Goal: Task Accomplishment & Management: Use online tool/utility

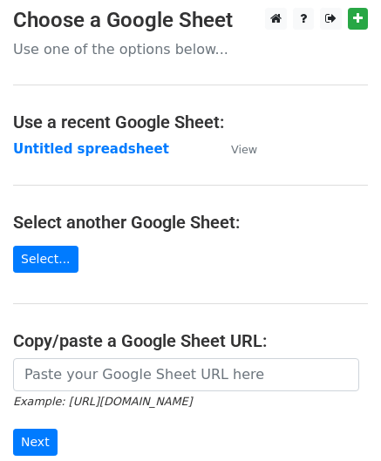
scroll to position [174, 0]
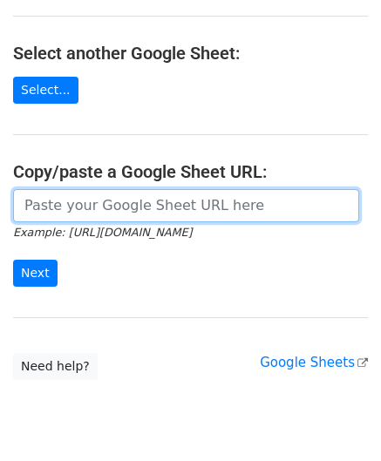
click at [75, 211] on input "url" at bounding box center [186, 205] width 346 height 33
paste input "[URL][DOMAIN_NAME]"
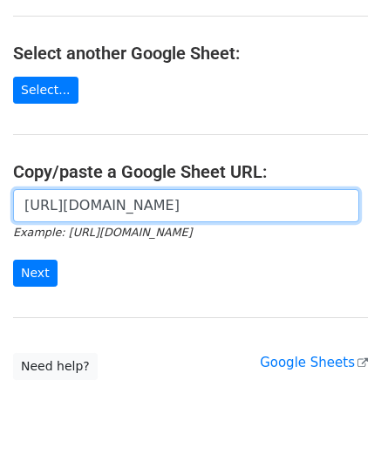
scroll to position [0, 403]
type input "[URL][DOMAIN_NAME]"
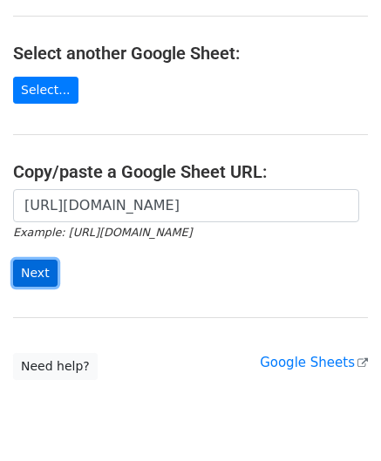
click at [38, 267] on input "Next" at bounding box center [35, 273] width 44 height 27
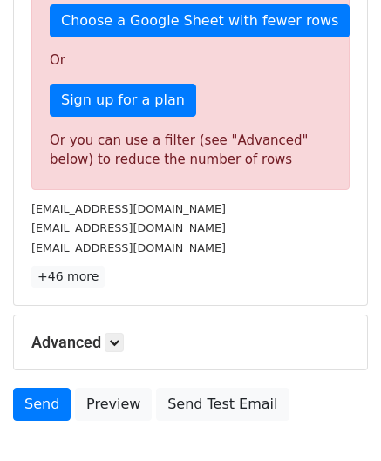
scroll to position [588, 0]
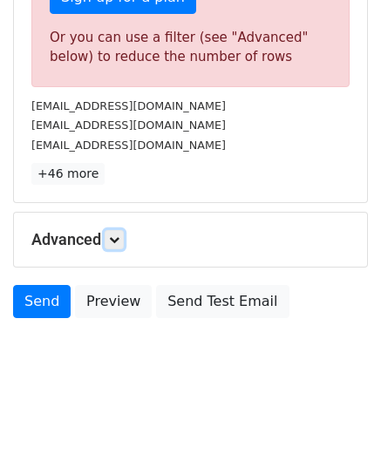
drag, startPoint x: 121, startPoint y: 232, endPoint x: 138, endPoint y: 247, distance: 22.8
click at [119, 234] on icon at bounding box center [114, 239] width 10 height 10
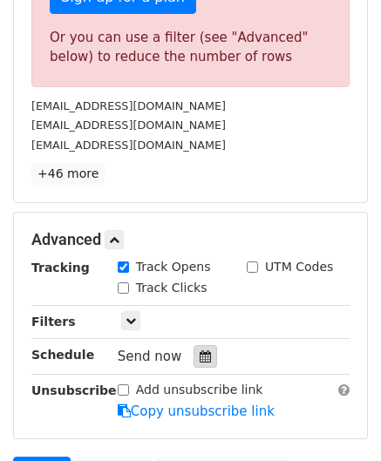
click at [200, 353] on icon at bounding box center [205, 356] width 11 height 12
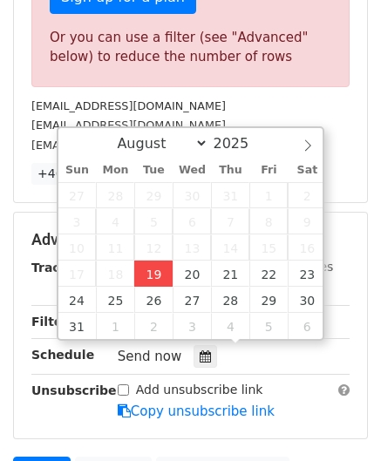
type input "2025-08-19 12:00"
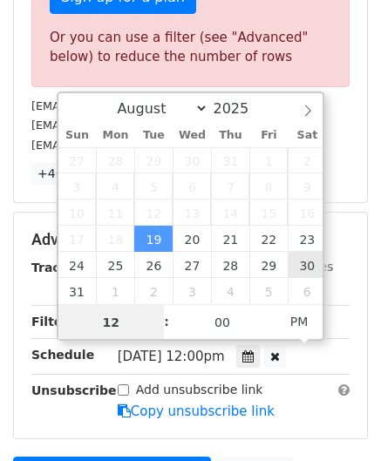
paste input "3"
type input "3"
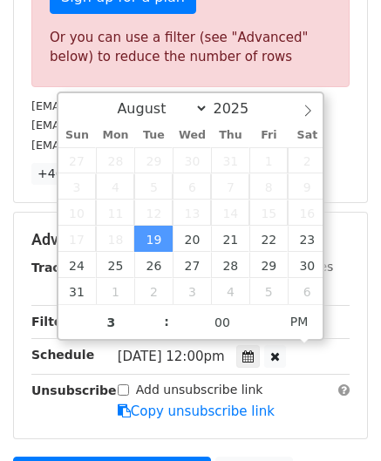
type input "2025-08-19 15:00"
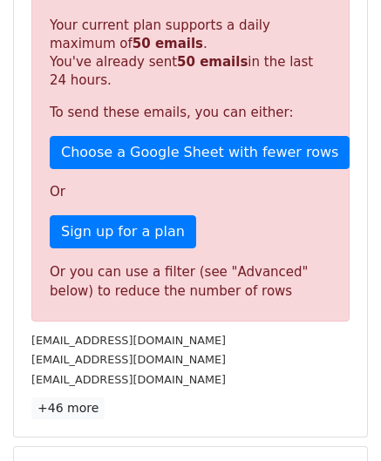
scroll to position [799, 0]
